Goal: Navigation & Orientation: Find specific page/section

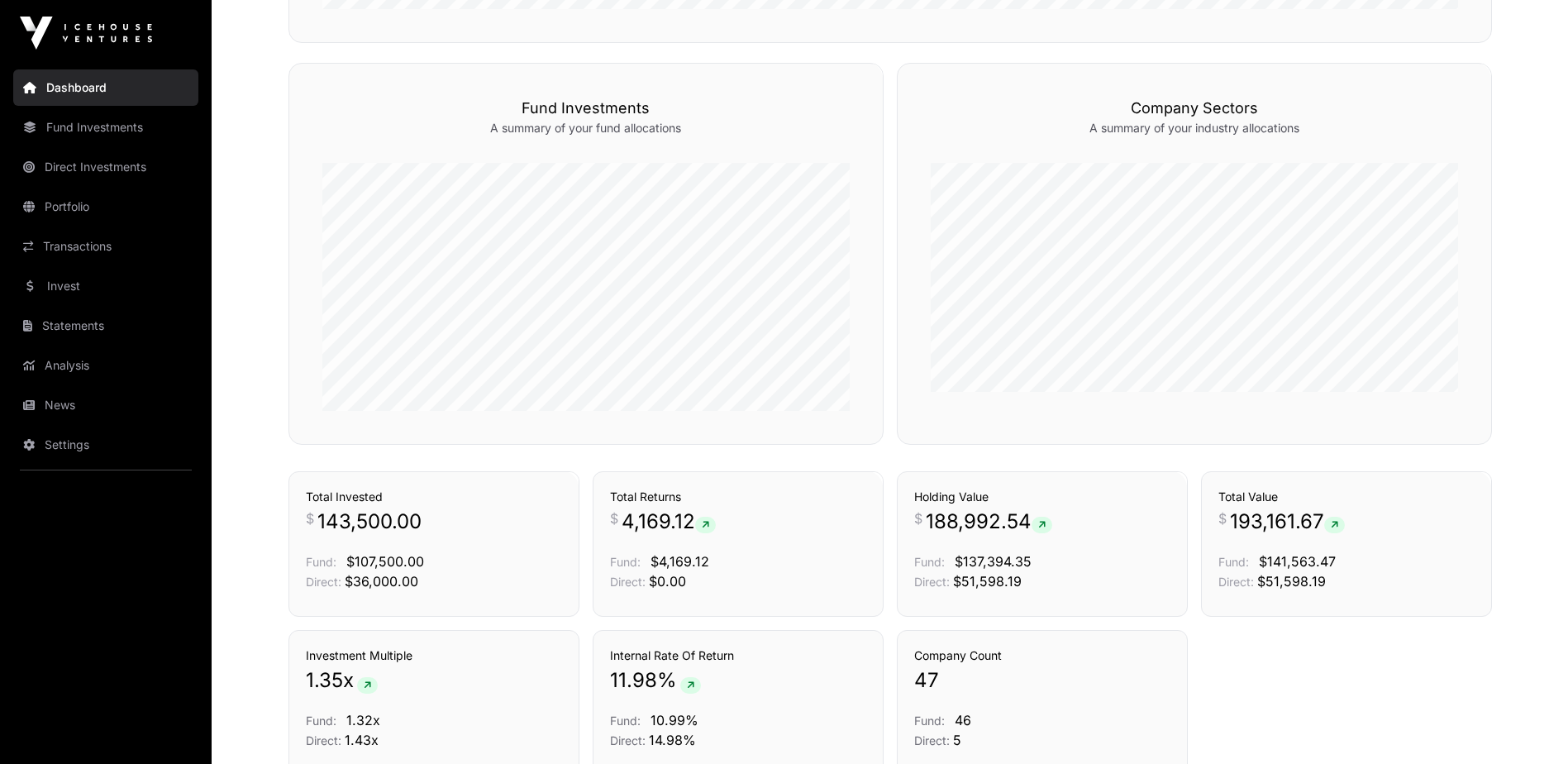
scroll to position [992, 0]
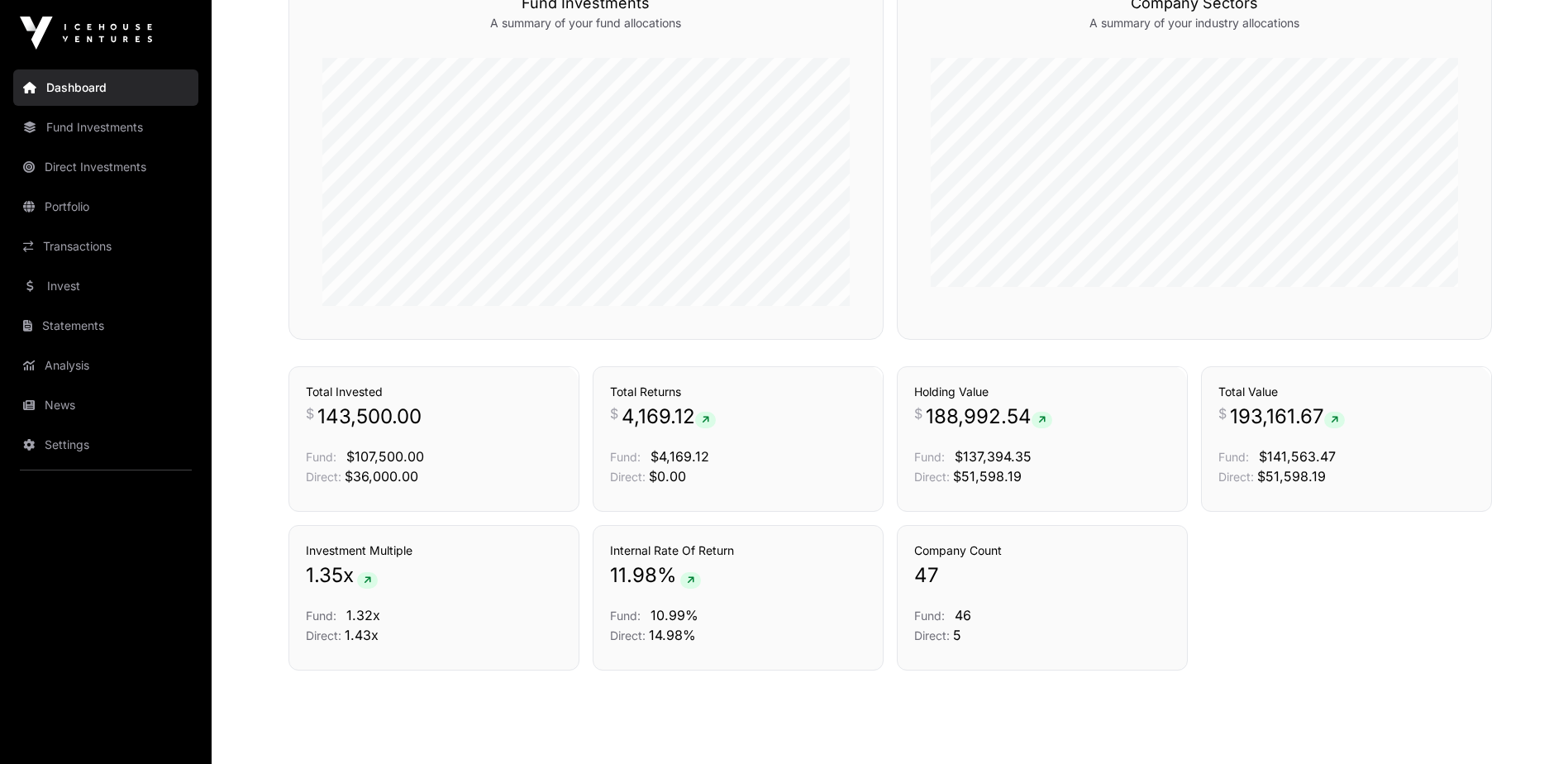
click at [80, 244] on link "Transactions" at bounding box center [105, 246] width 185 height 36
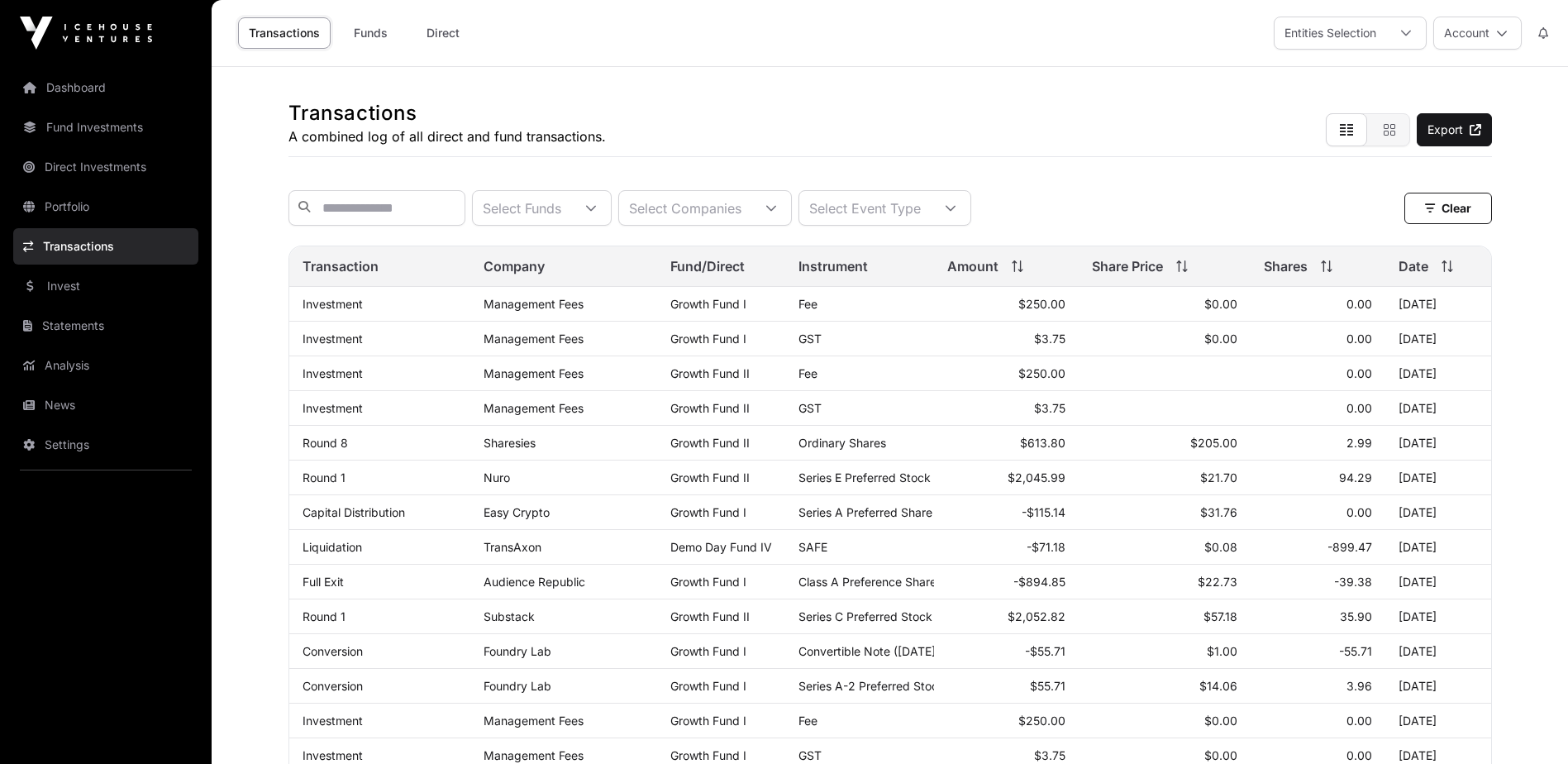
click at [68, 363] on link "Analysis" at bounding box center [105, 364] width 185 height 36
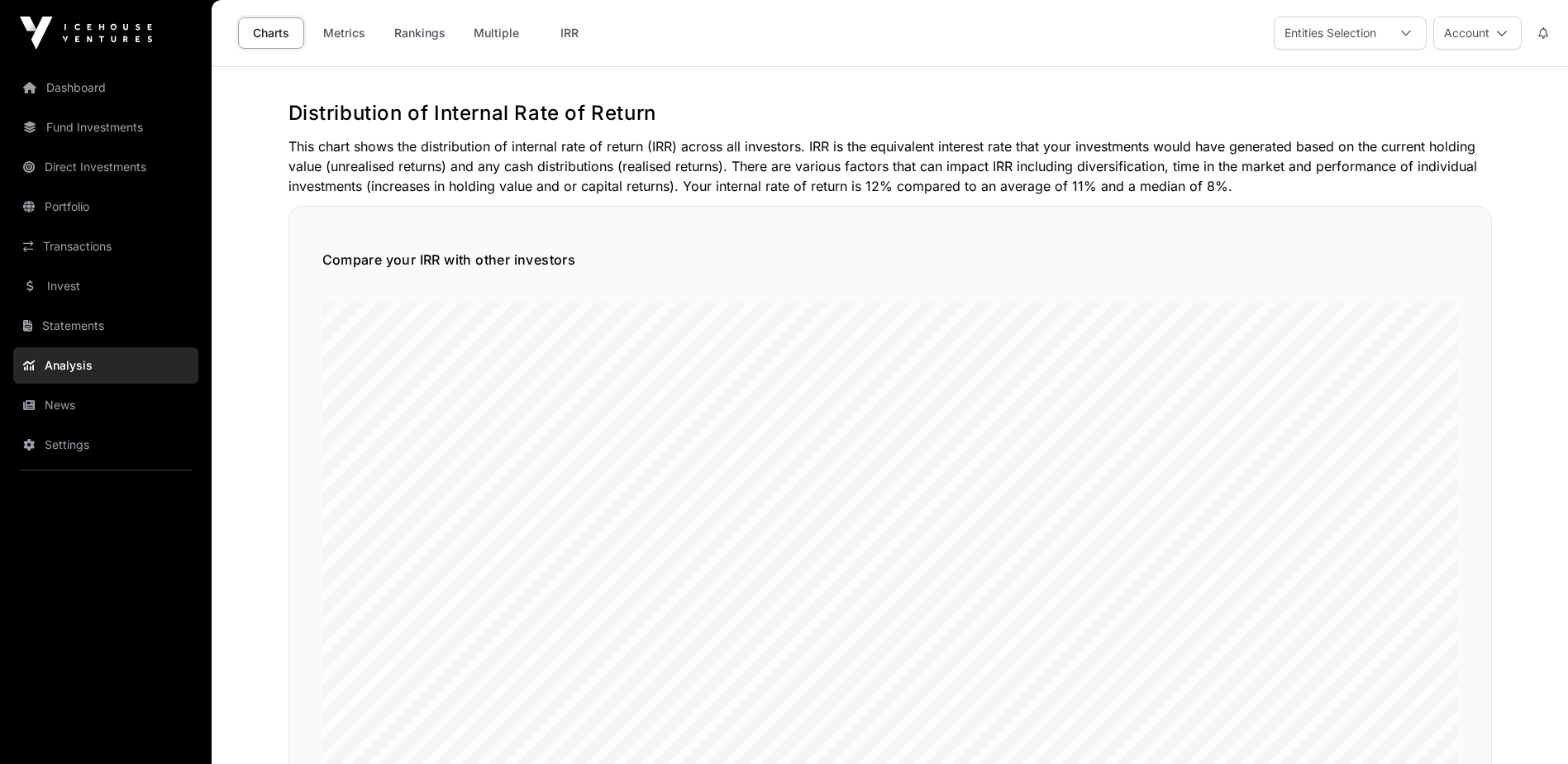
click at [69, 413] on link "News" at bounding box center [105, 405] width 185 height 36
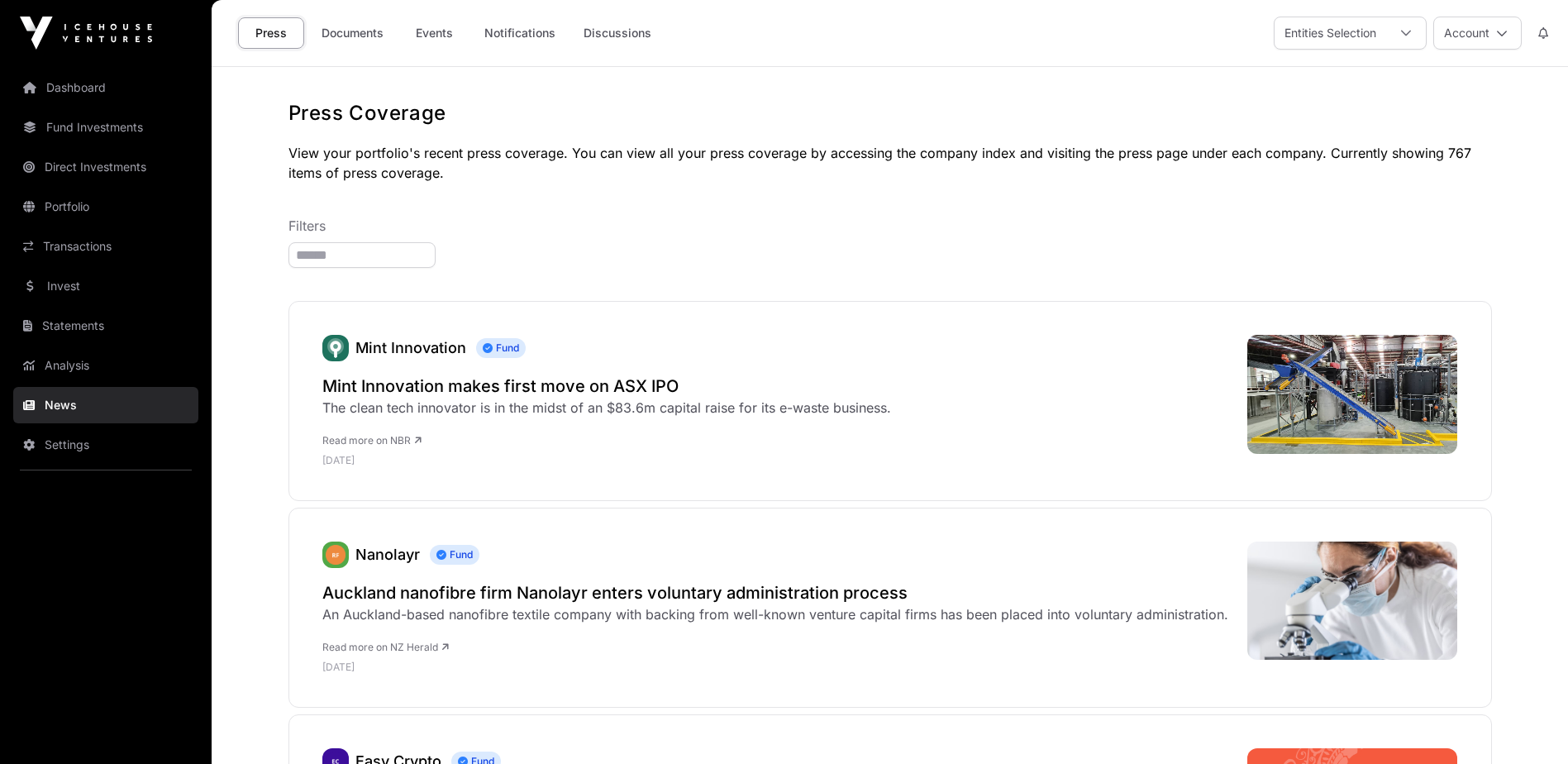
click at [366, 32] on link "Documents" at bounding box center [352, 33] width 83 height 32
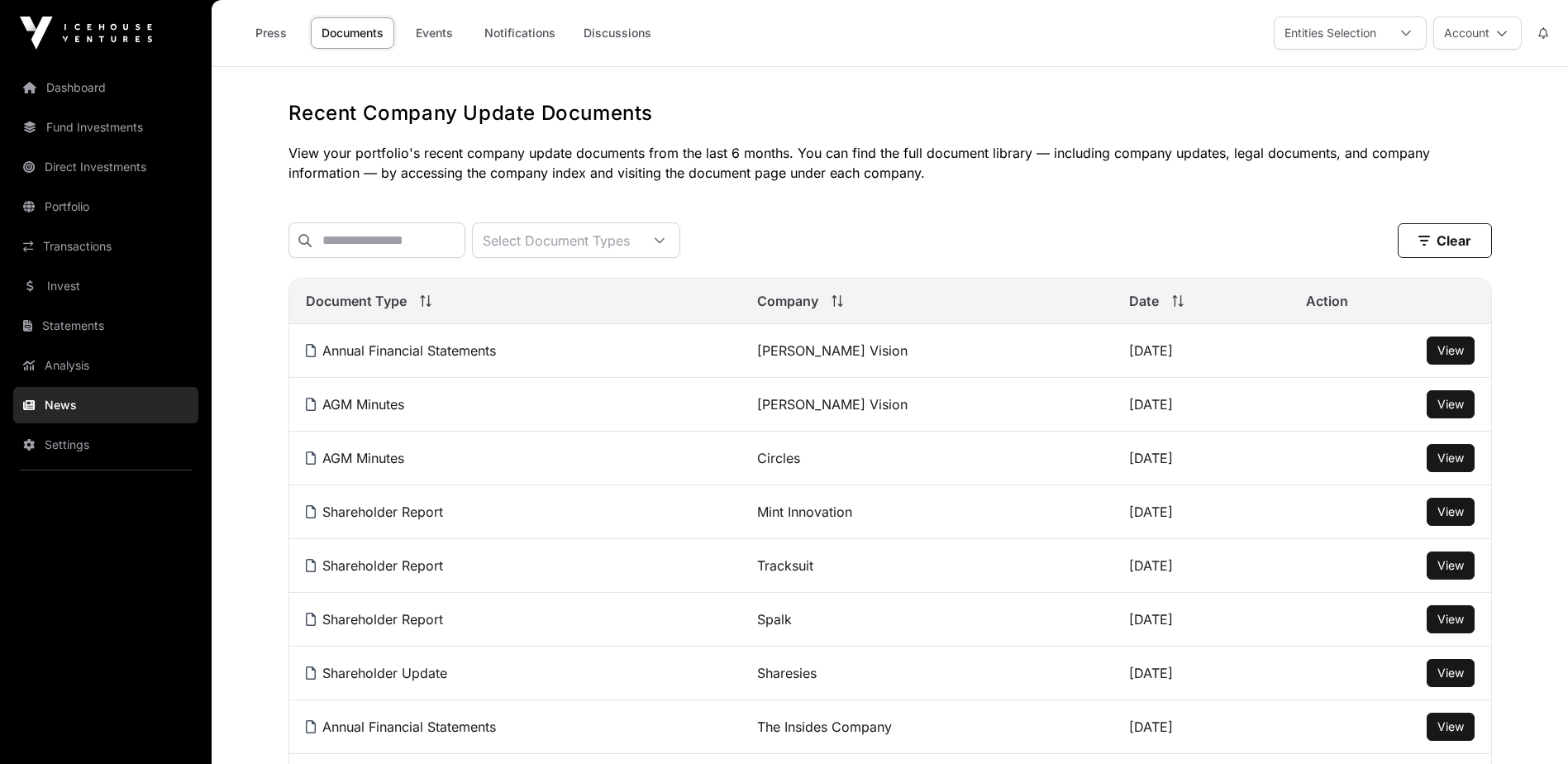
click at [1470, 30] on button "Account" at bounding box center [1477, 33] width 89 height 33
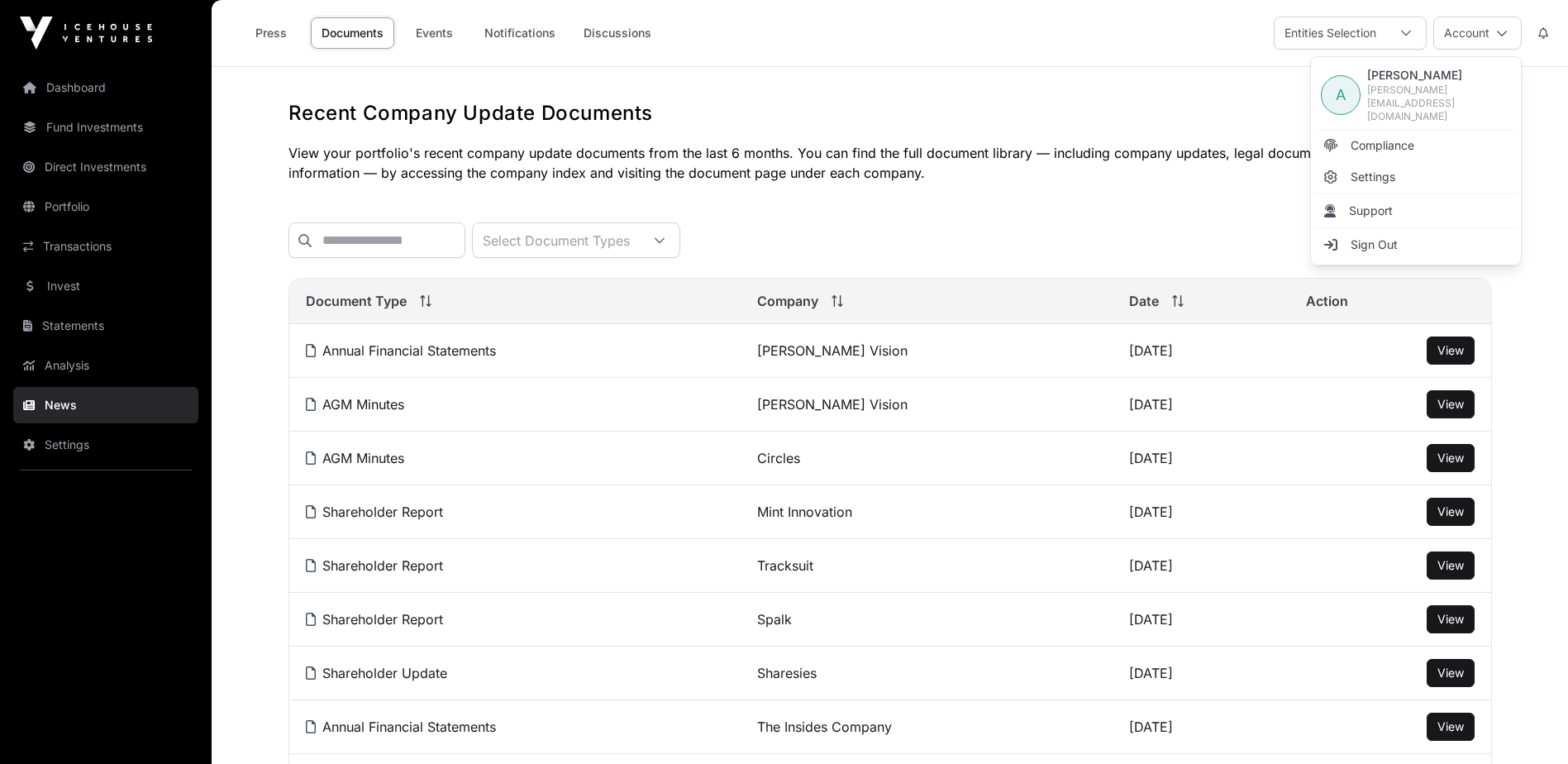
click at [1350, 241] on link "Sign Out" at bounding box center [1416, 245] width 204 height 30
